Goal: Download file/media

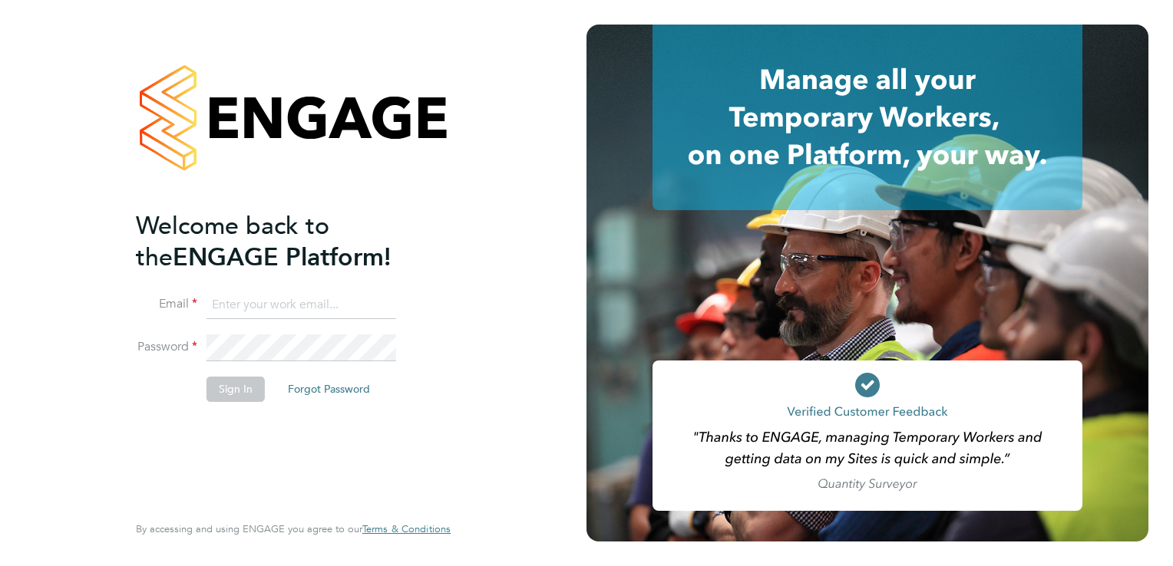
type input "[EMAIL_ADDRESS][PERSON_NAME][DOMAIN_NAME]"
click at [231, 398] on button "Sign In" at bounding box center [235, 389] width 58 height 25
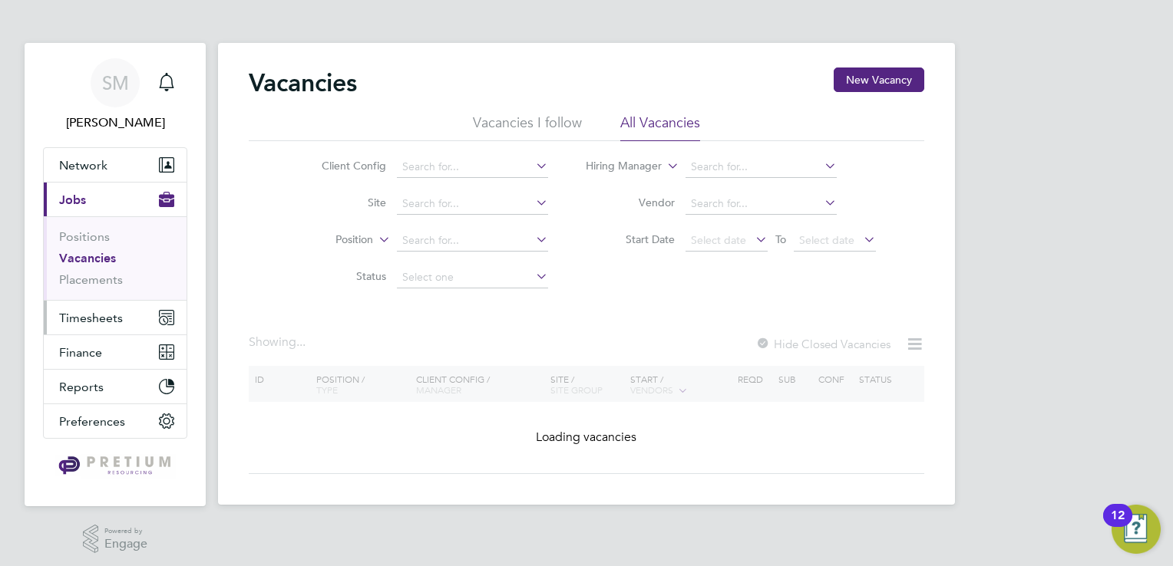
click at [94, 321] on span "Timesheets" at bounding box center [91, 318] width 64 height 15
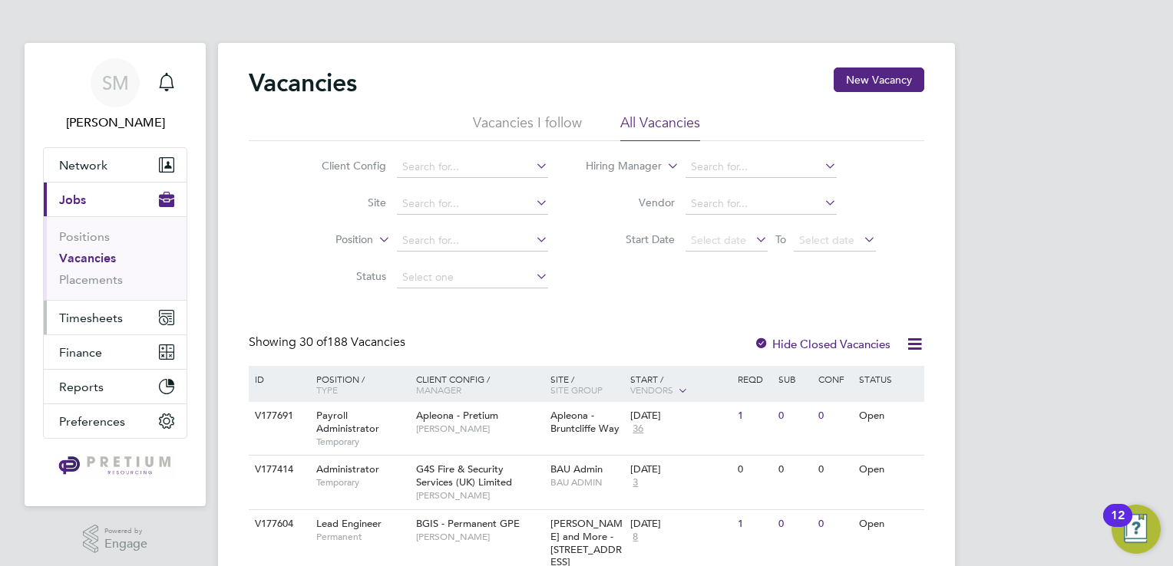
click at [94, 315] on span "Timesheets" at bounding box center [91, 318] width 64 height 15
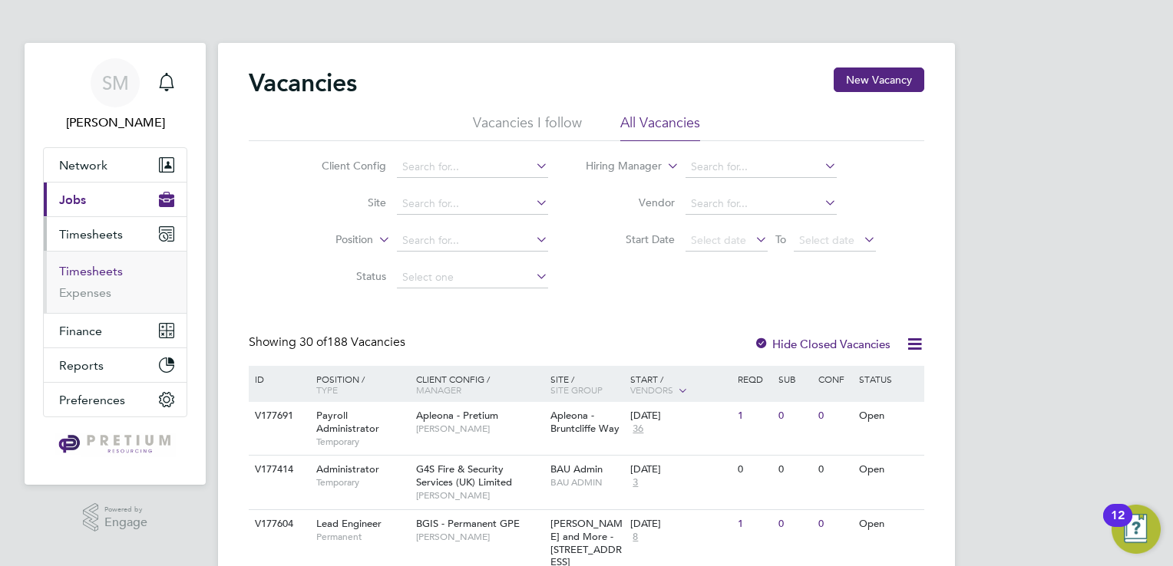
click at [68, 274] on link "Timesheets" at bounding box center [91, 271] width 64 height 15
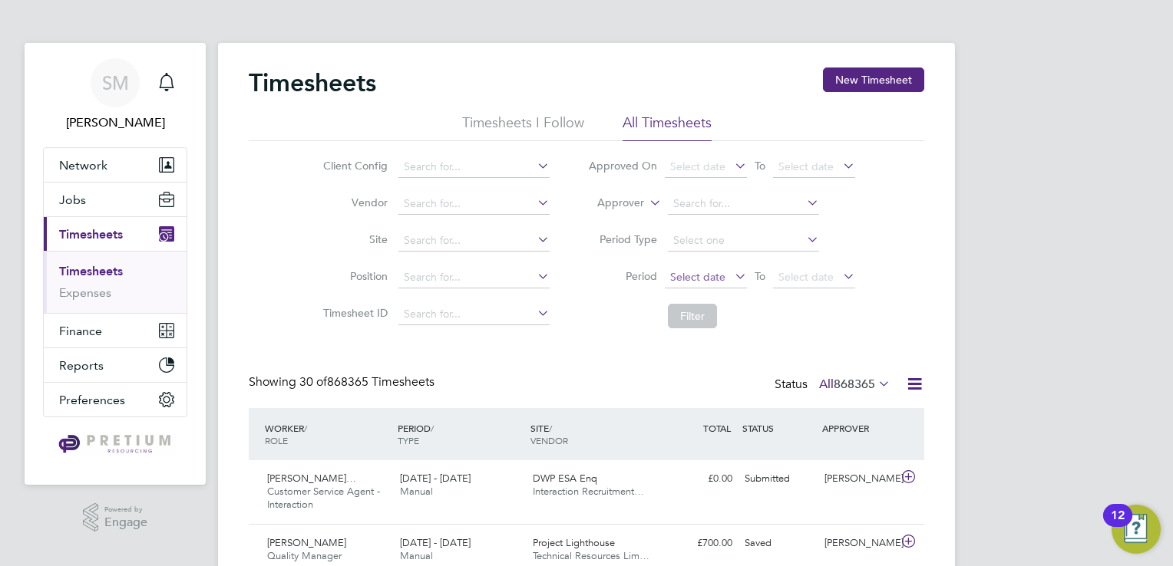
click at [675, 276] on span "Select date" at bounding box center [697, 277] width 55 height 14
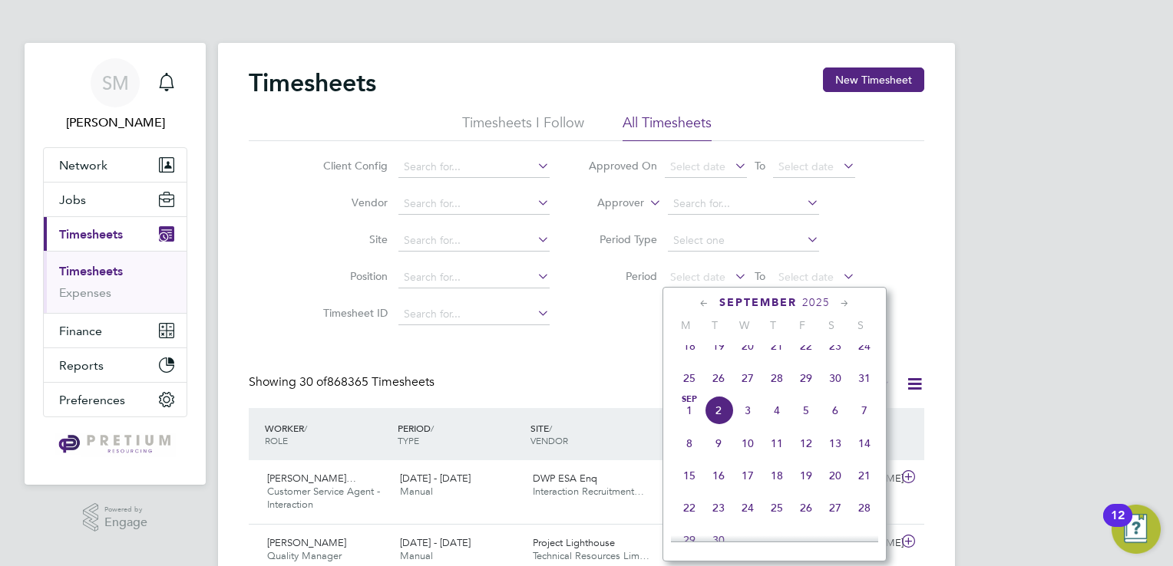
click at [689, 391] on span "25" at bounding box center [689, 378] width 29 height 29
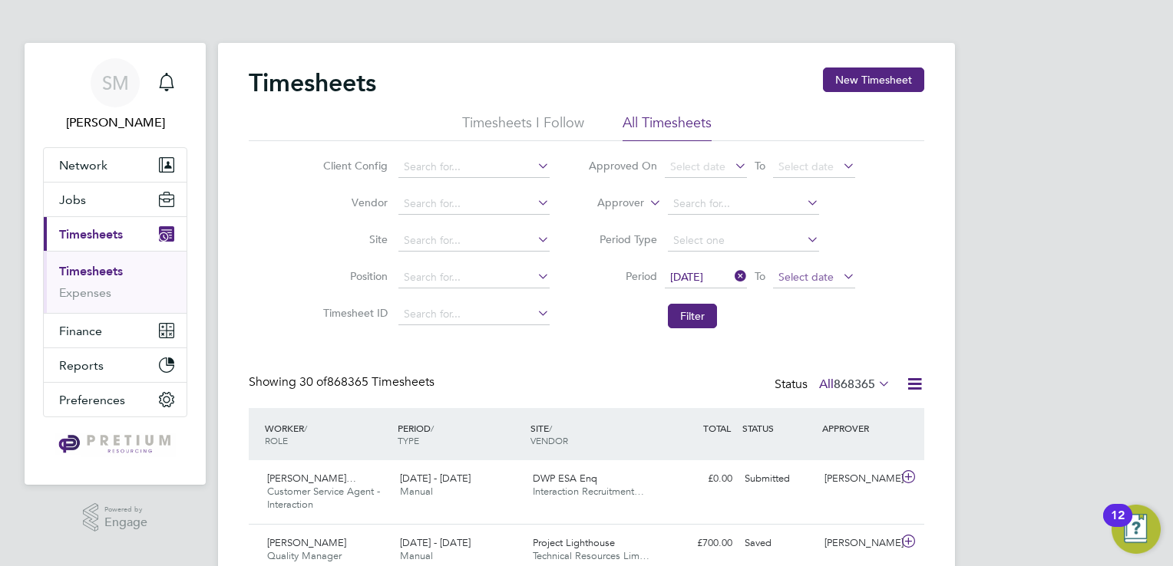
click at [823, 286] on span "Select date" at bounding box center [814, 278] width 82 height 21
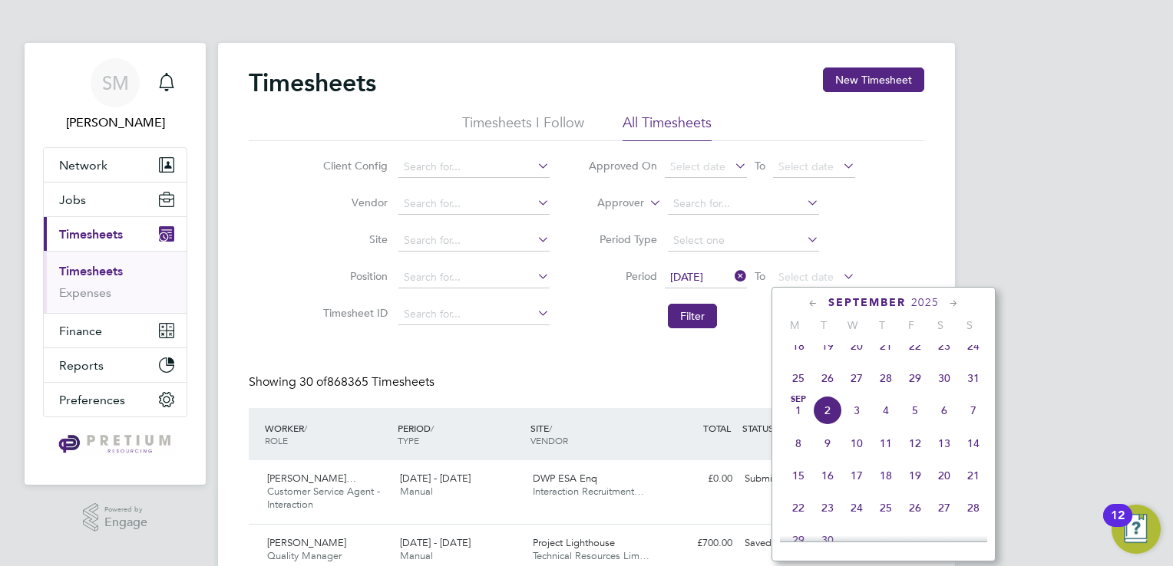
drag, startPoint x: 977, startPoint y: 391, endPoint x: 959, endPoint y: 383, distance: 19.6
click at [976, 392] on span "31" at bounding box center [973, 378] width 29 height 29
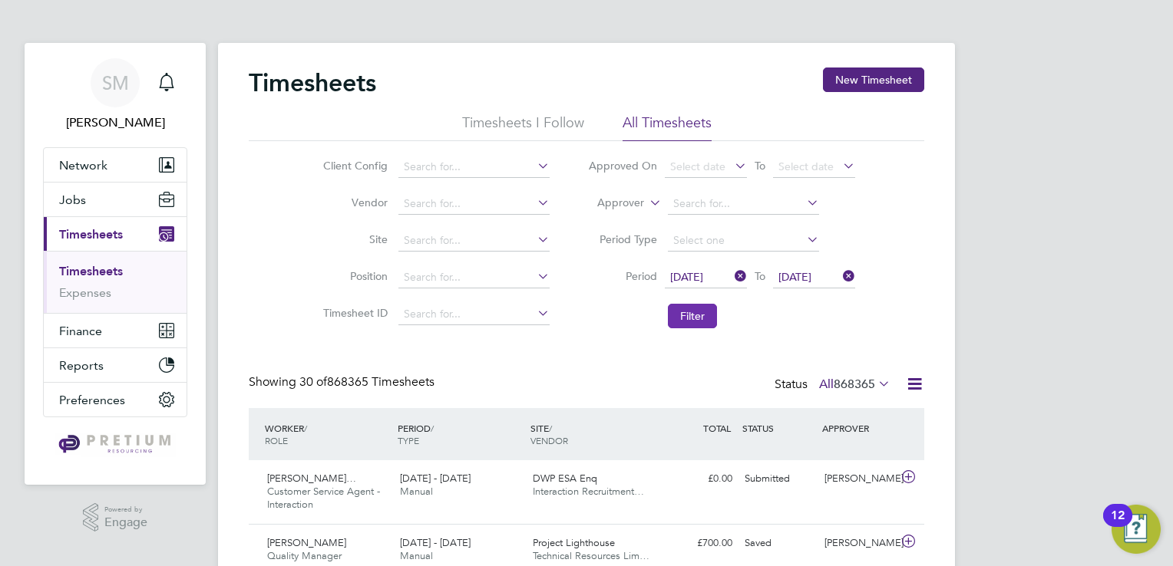
click at [702, 320] on button "Filter" at bounding box center [692, 316] width 49 height 25
click at [875, 386] on icon at bounding box center [875, 383] width 0 height 21
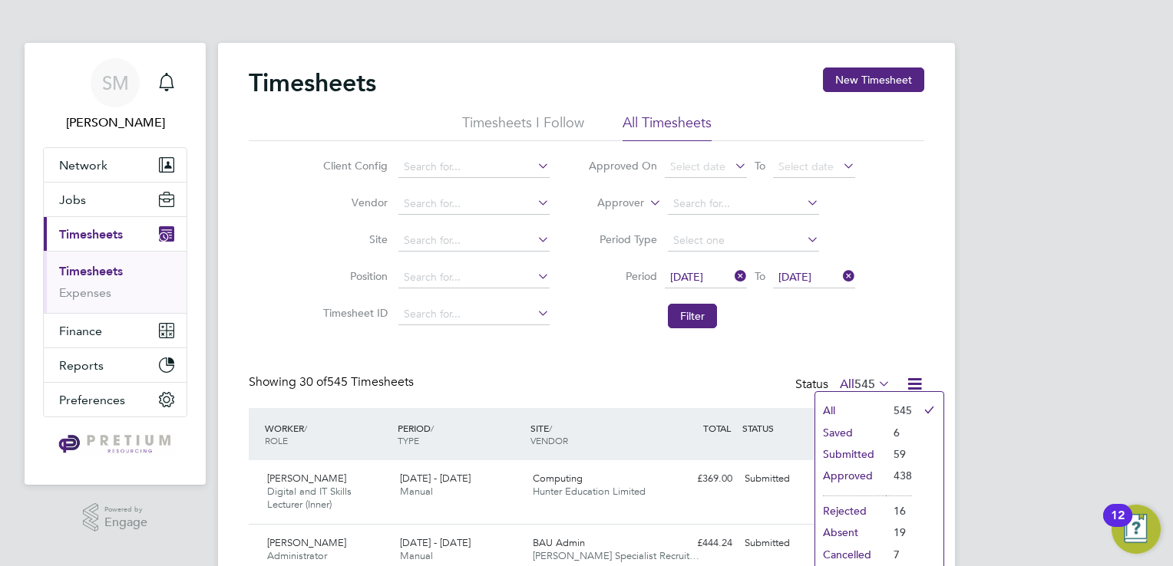
click at [916, 382] on icon at bounding box center [914, 384] width 19 height 19
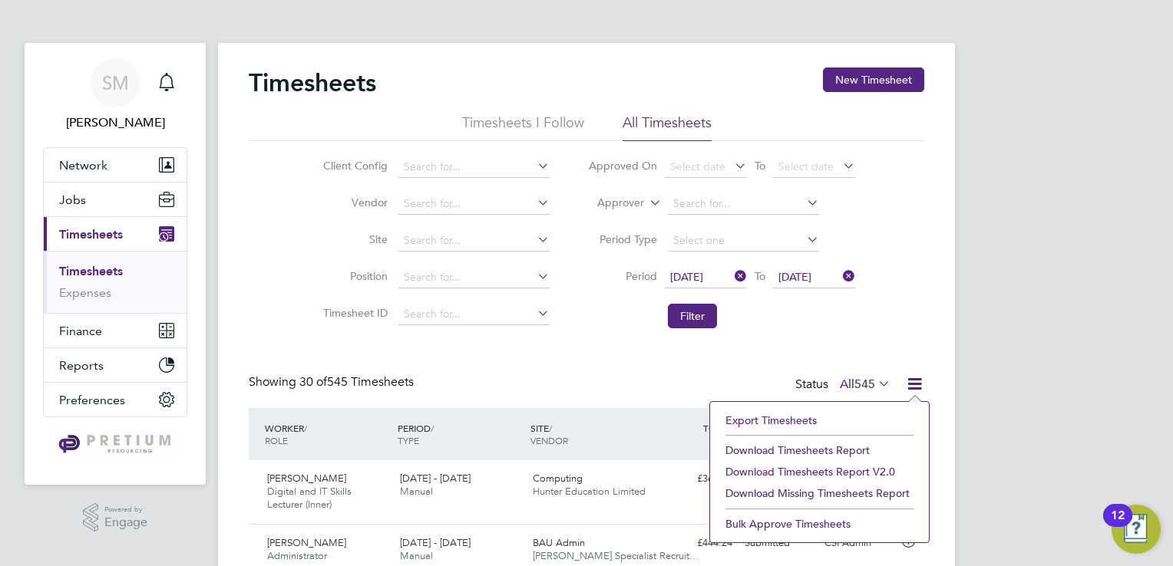
click at [807, 474] on li "Download Timesheets Report v2.0" at bounding box center [819, 471] width 203 height 21
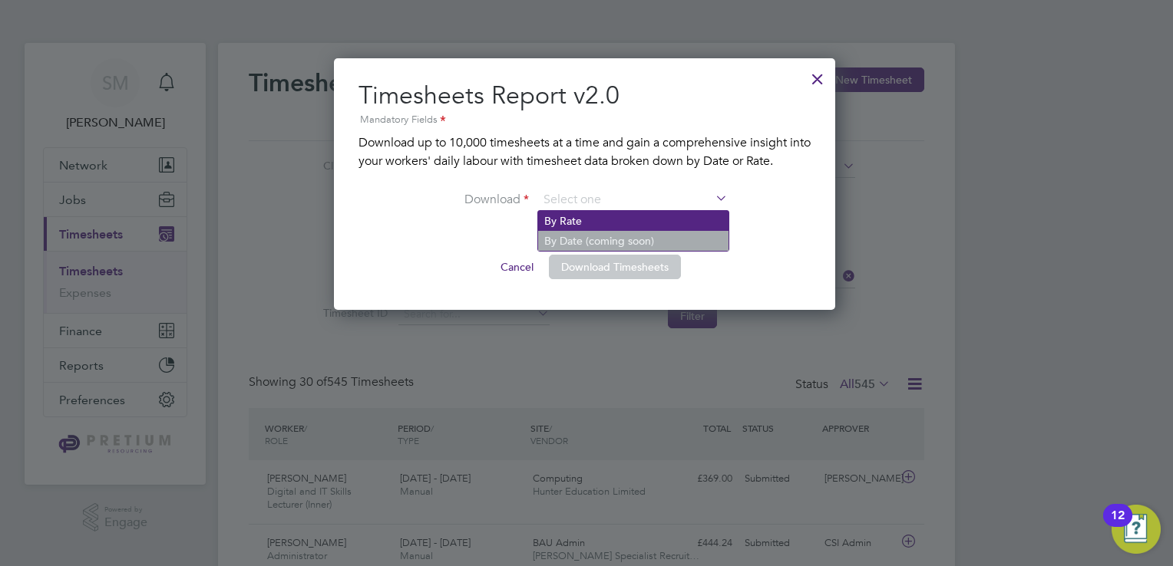
drag, startPoint x: 625, startPoint y: 197, endPoint x: 603, endPoint y: 223, distance: 33.2
click at [624, 198] on input at bounding box center [633, 200] width 190 height 23
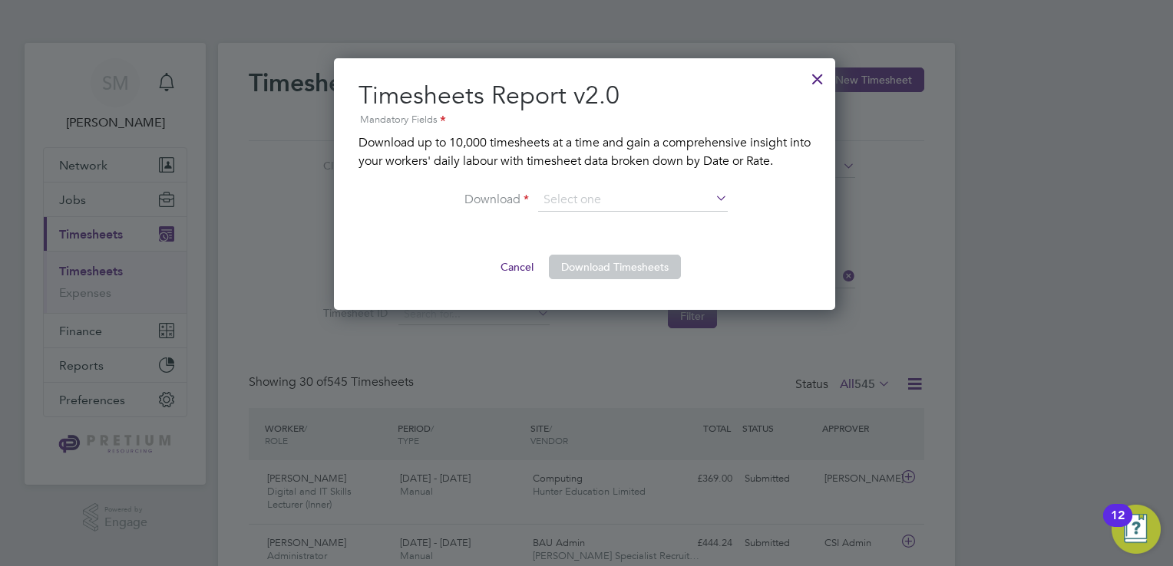
click at [599, 227] on li "By Rate" at bounding box center [633, 221] width 190 height 20
type input "By Rate"
click at [614, 269] on button "Download Timesheets" at bounding box center [615, 267] width 132 height 25
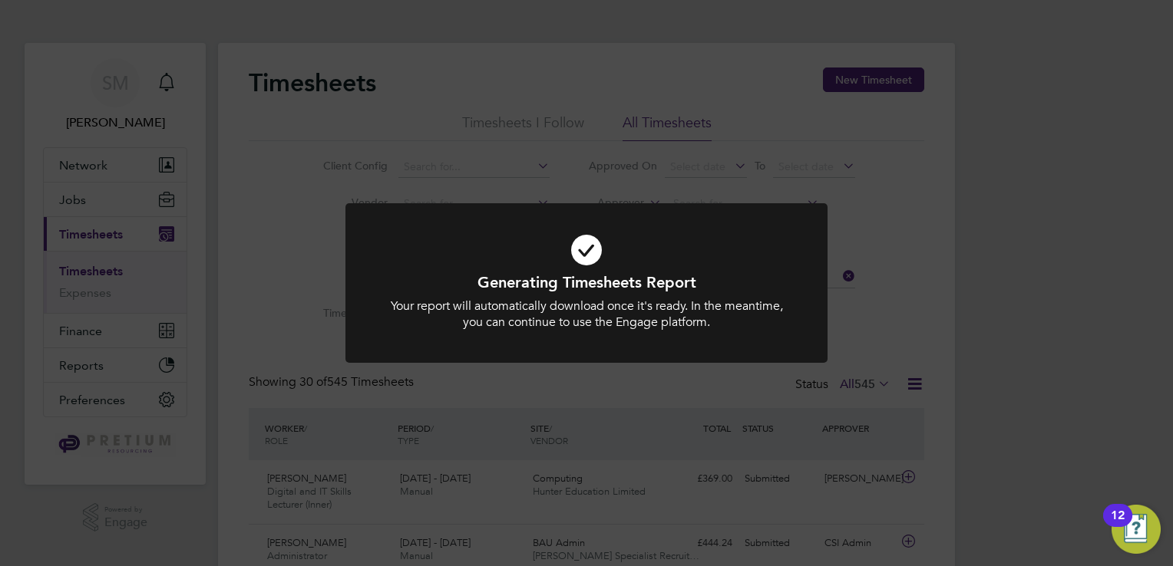
drag, startPoint x: 726, startPoint y: 147, endPoint x: 736, endPoint y: 118, distance: 30.8
click at [728, 146] on div "Generating Timesheets Report Your report will automatically download once it's …" at bounding box center [586, 283] width 1173 height 566
